Goal: Task Accomplishment & Management: Manage account settings

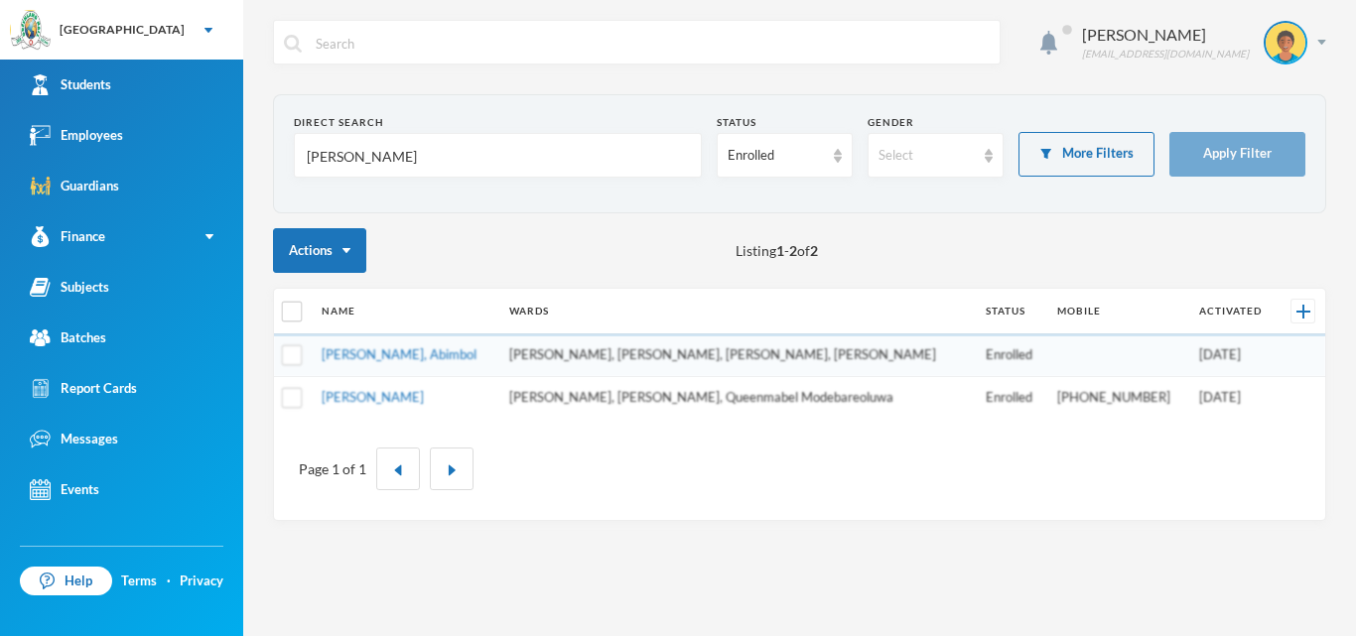
type input "[PERSON_NAME]"
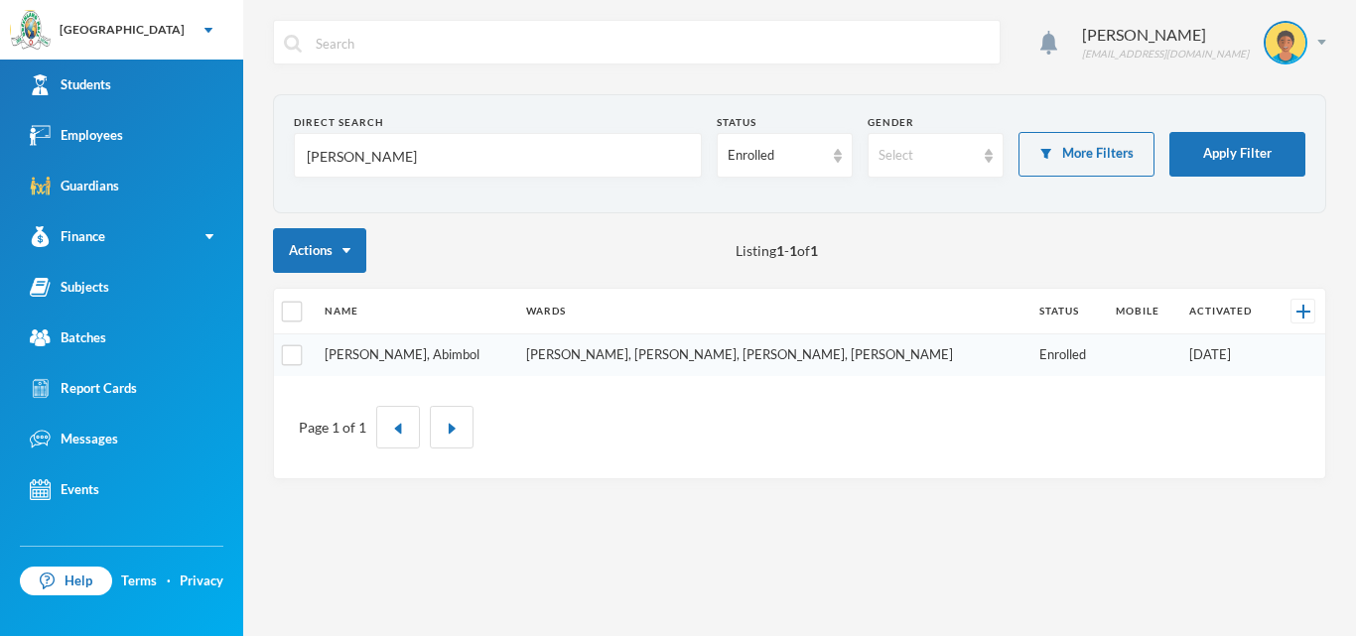
click at [415, 355] on link "[PERSON_NAME], Abimbol" at bounding box center [402, 354] width 155 height 16
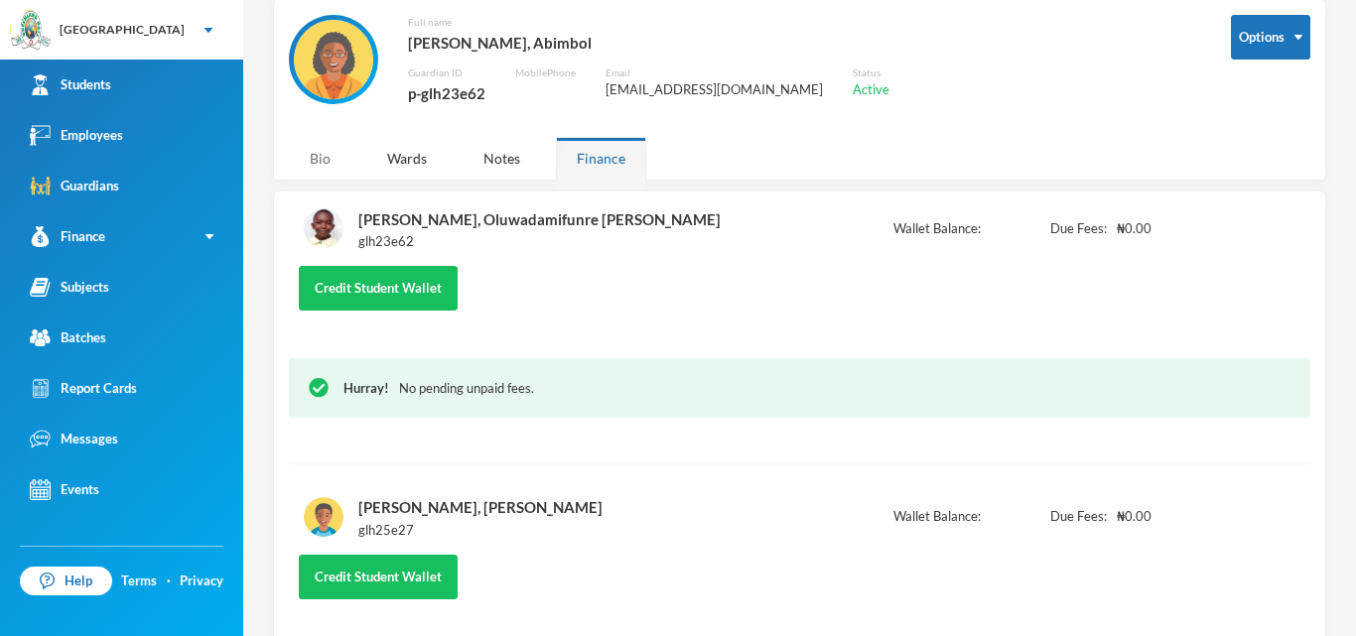
click at [319, 169] on div "Bio" at bounding box center [320, 158] width 63 height 43
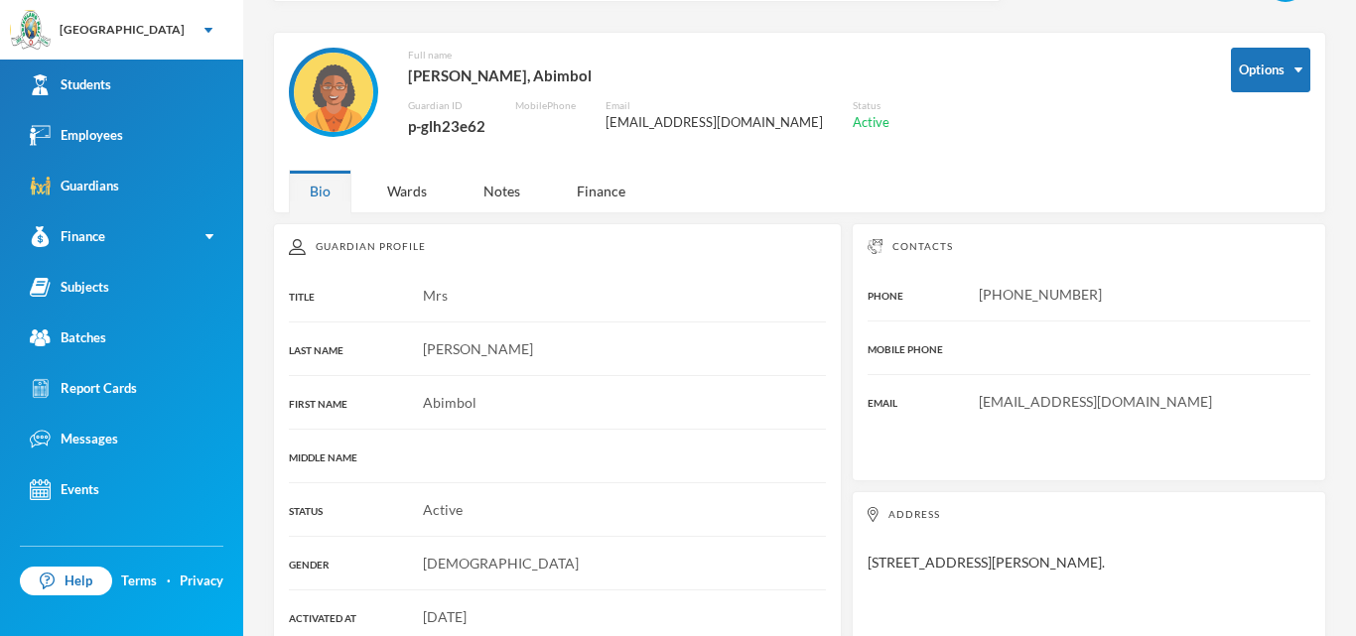
scroll to position [88, 0]
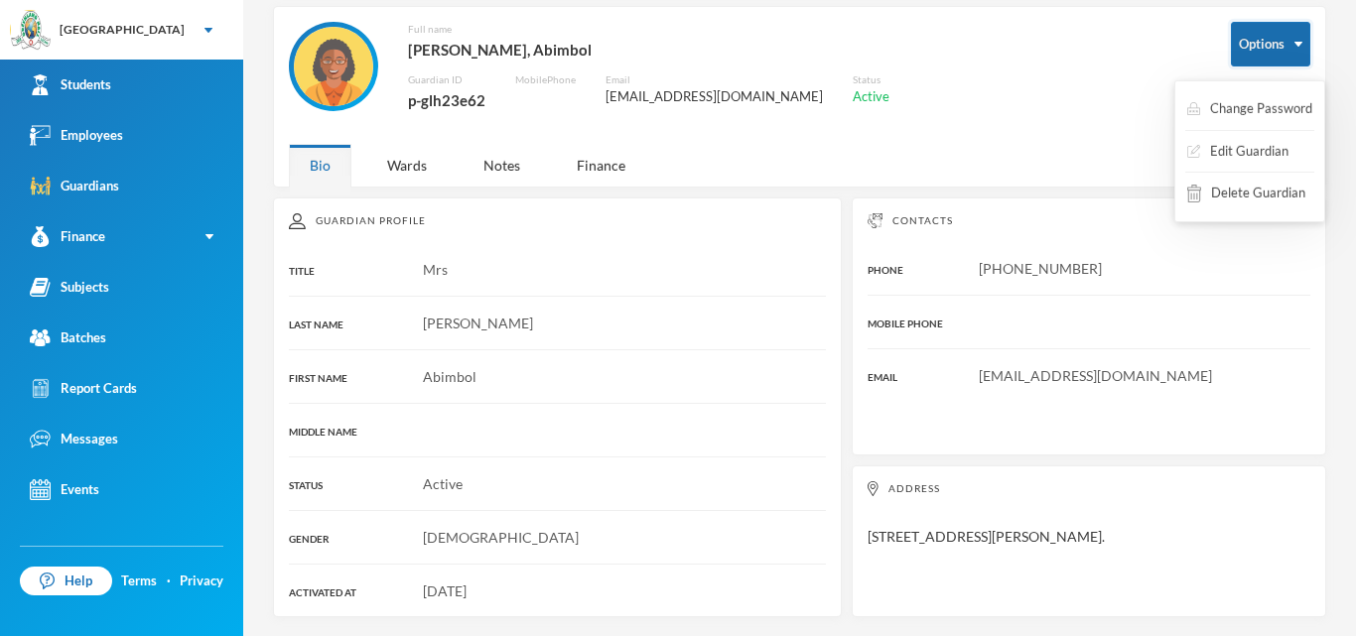
click at [1237, 55] on button "Options" at bounding box center [1270, 44] width 79 height 45
click at [1220, 145] on button "Edit Guardian" at bounding box center [1237, 152] width 105 height 36
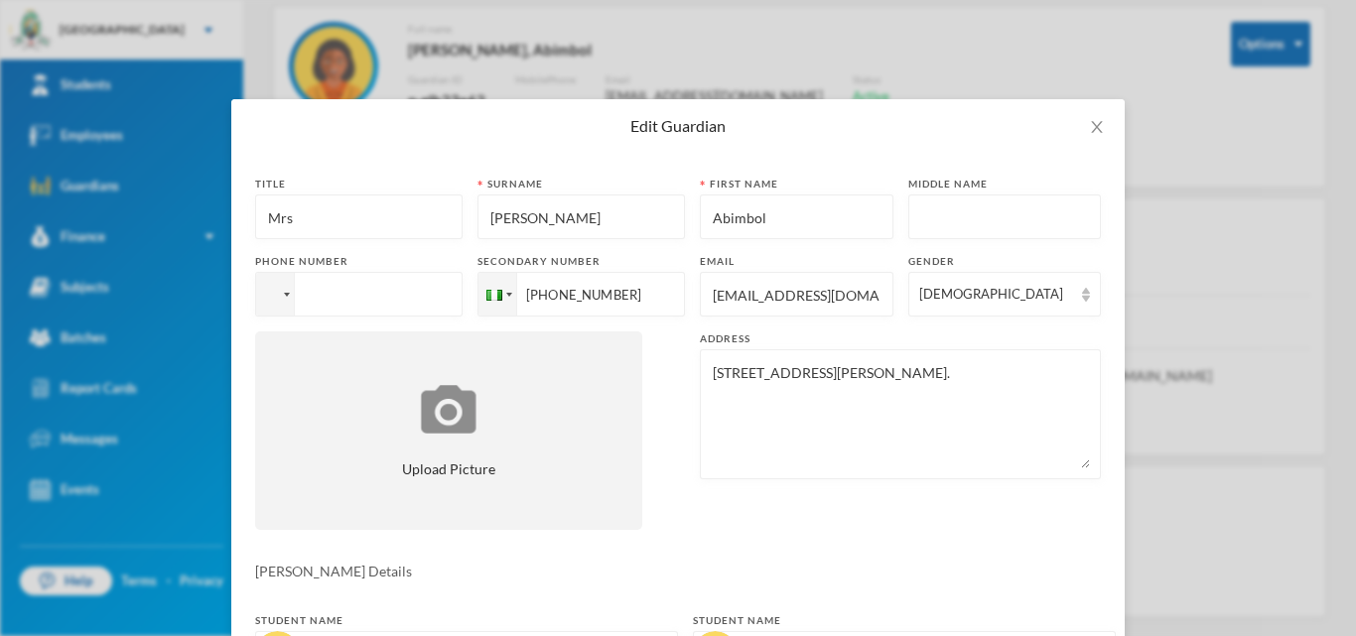
click at [791, 216] on input "Abimbol" at bounding box center [797, 218] width 172 height 45
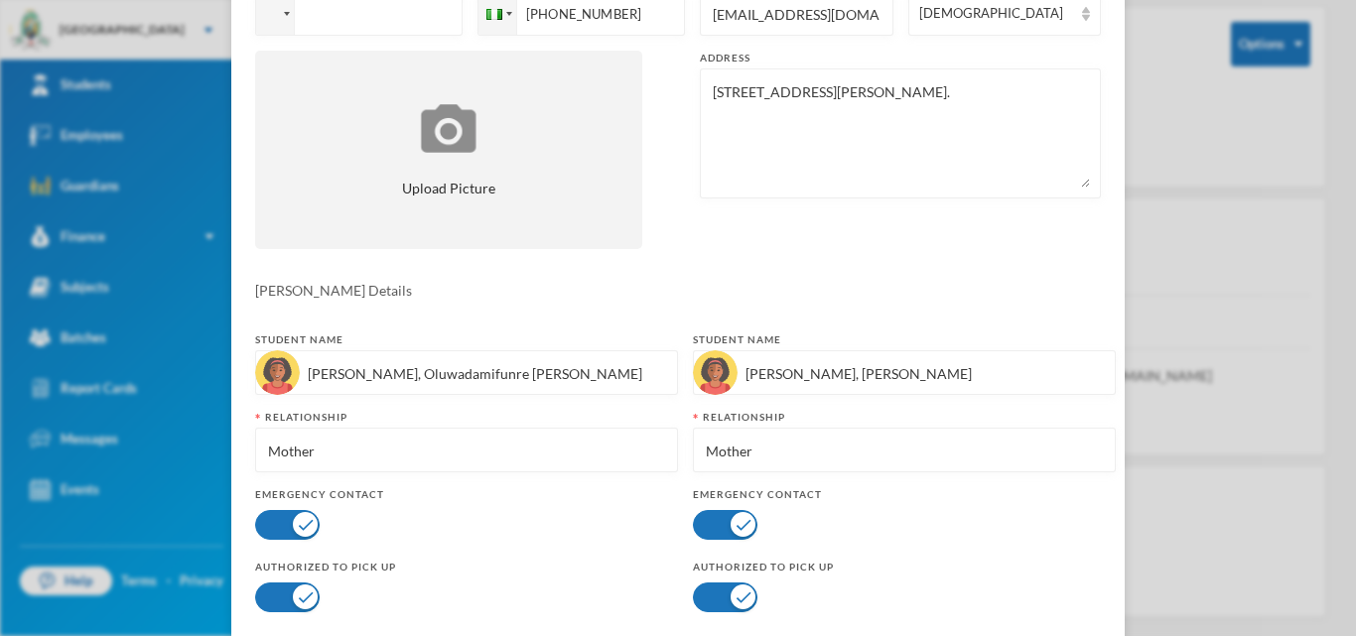
scroll to position [384, 0]
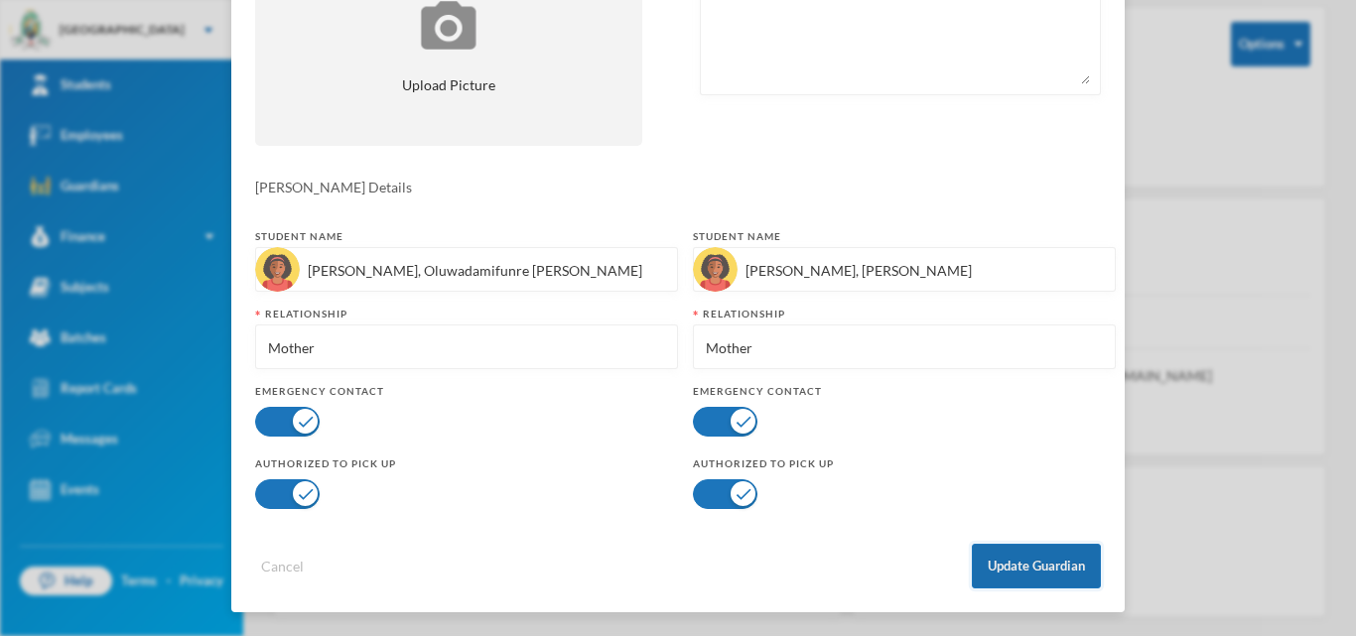
type input "[PERSON_NAME]"
click at [1019, 568] on button "Update Guardian" at bounding box center [1036, 566] width 129 height 45
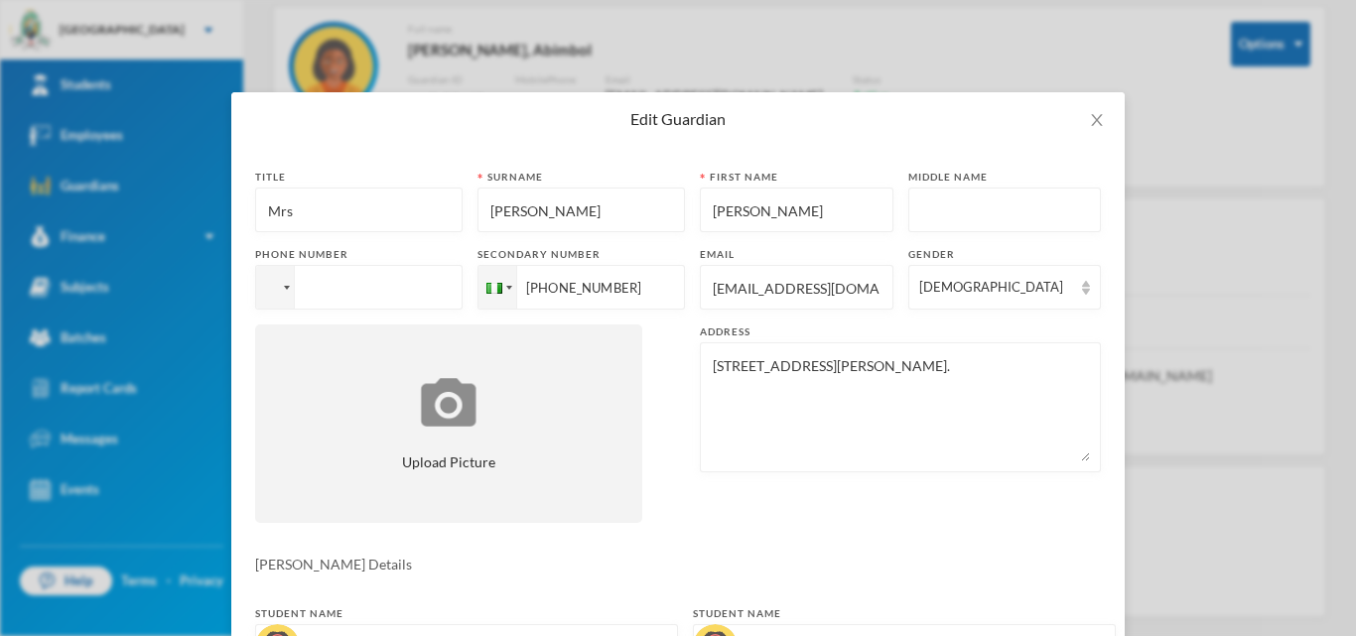
scroll to position [0, 0]
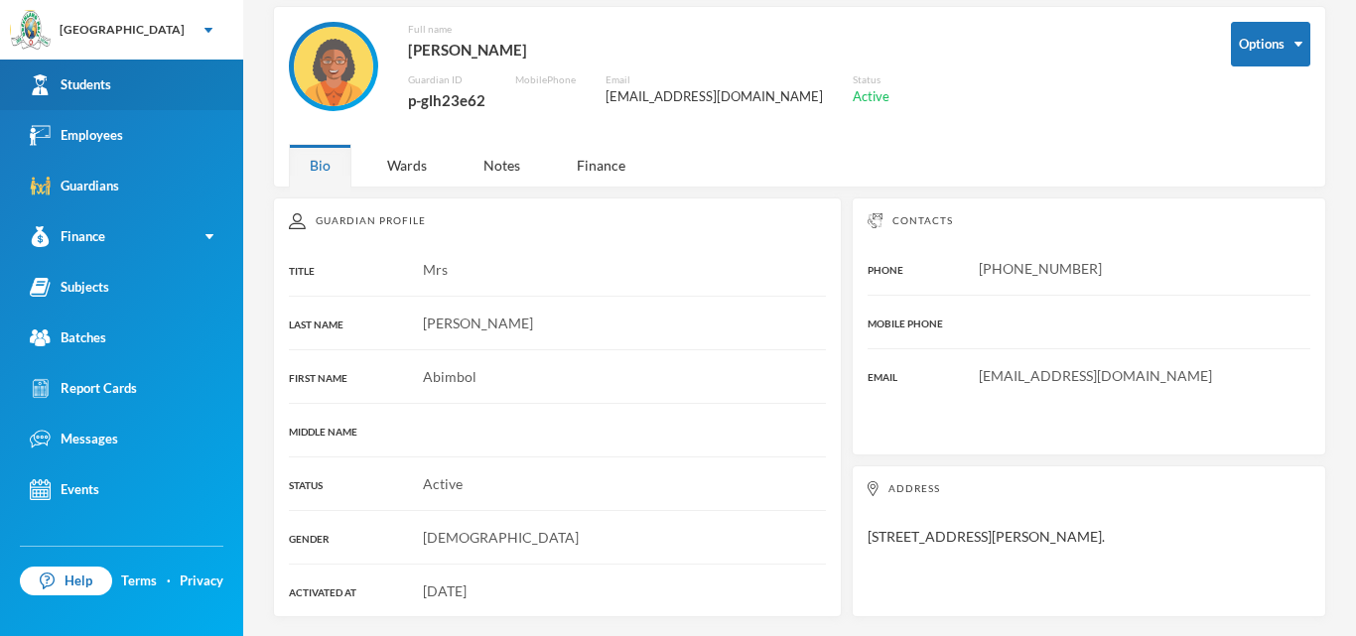
click at [93, 97] on link "Students" at bounding box center [121, 85] width 243 height 51
